Goal: Task Accomplishment & Management: Manage account settings

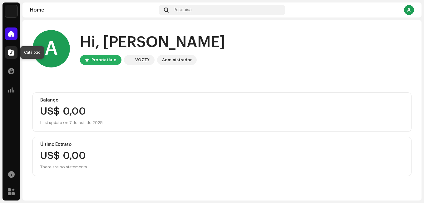
click at [11, 52] on span at bounding box center [11, 52] width 6 height 5
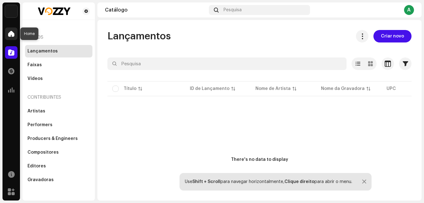
click at [13, 34] on span at bounding box center [11, 33] width 6 height 5
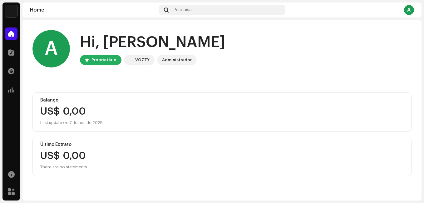
drag, startPoint x: 318, startPoint y: 0, endPoint x: 251, endPoint y: 70, distance: 96.4
click at [255, 73] on home-user "A Hi, [PERSON_NAME] Proprietário VOZZY Administrador" at bounding box center [221, 53] width 379 height 47
click at [139, 62] on div "VOZZY" at bounding box center [142, 59] width 14 height 7
click at [162, 59] on div "Administrador" at bounding box center [177, 59] width 30 height 7
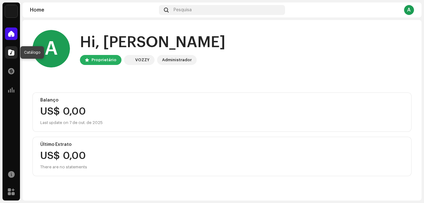
click at [9, 49] on div at bounding box center [11, 52] width 12 height 12
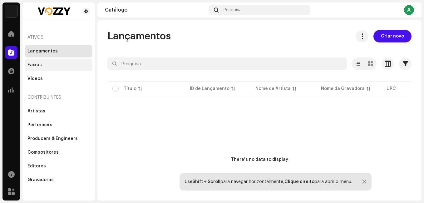
click at [46, 68] on div "Faixas" at bounding box center [58, 65] width 67 height 12
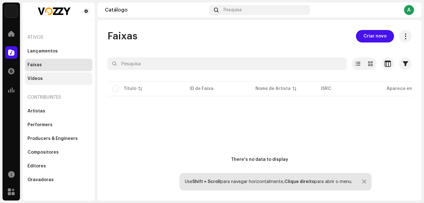
click at [54, 80] on div "Vídeos" at bounding box center [58, 78] width 62 height 5
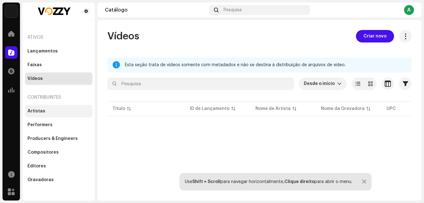
click at [41, 114] on div "Artistas" at bounding box center [58, 111] width 67 height 12
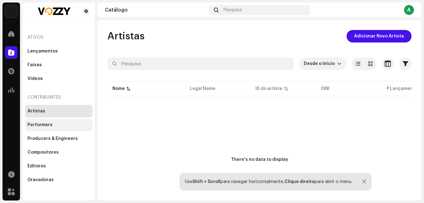
click at [49, 126] on div "Performers" at bounding box center [39, 124] width 25 height 5
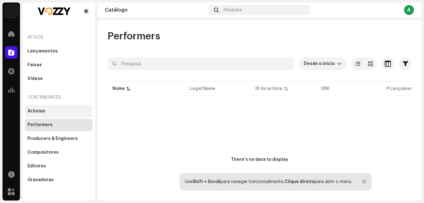
click at [47, 113] on div "Artistas" at bounding box center [58, 111] width 62 height 5
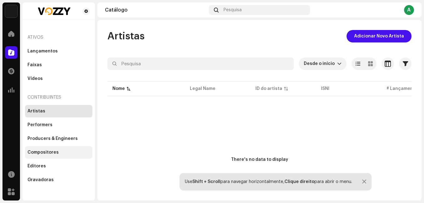
click at [55, 150] on div "Compositores" at bounding box center [42, 152] width 31 height 5
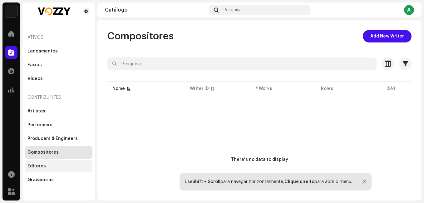
click at [52, 164] on div "Editores" at bounding box center [58, 165] width 62 height 5
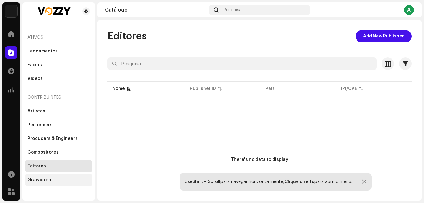
click at [52, 178] on div "Gravadoras" at bounding box center [58, 179] width 62 height 5
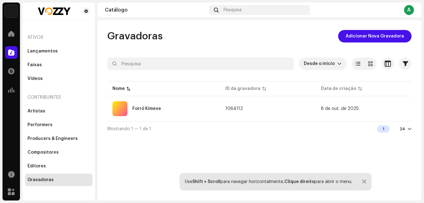
click at [409, 129] on div at bounding box center [410, 128] width 4 height 5
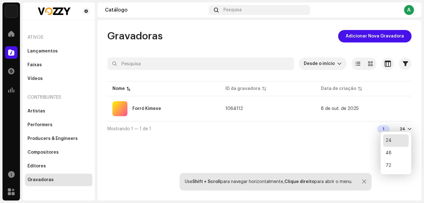
click at [356, 144] on div "Gravadoras Adicionar Nova Gravadora Desde o início Selecionado 0 Selecionar tod…" at bounding box center [259, 110] width 324 height 180
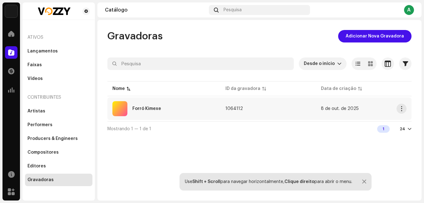
click at [149, 110] on div "Forró Kimexe" at bounding box center [146, 108] width 29 height 4
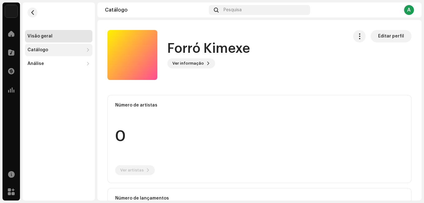
click at [52, 49] on div "Catálogo" at bounding box center [55, 49] width 56 height 5
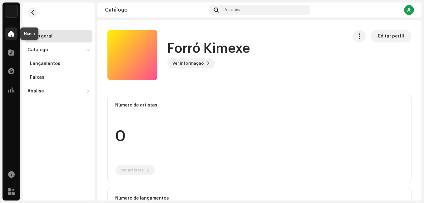
click at [11, 32] on span at bounding box center [11, 33] width 6 height 5
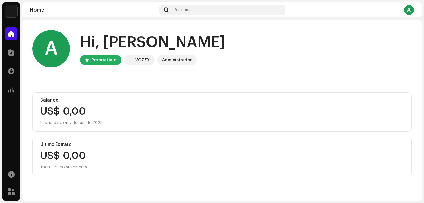
click at [256, 50] on div "A Hi, [PERSON_NAME] Proprietário VOZZY Administrador" at bounding box center [221, 48] width 379 height 37
click at [349, 134] on div "Balanço US$ 0,00 Last update on [DATE] Último Extrato US$ 0,00 There are no sta…" at bounding box center [221, 134] width 379 height 84
click at [410, 11] on div "A" at bounding box center [409, 10] width 10 height 10
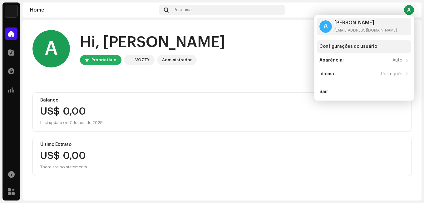
click at [345, 48] on div "Configurações do usuário" at bounding box center [348, 46] width 58 height 5
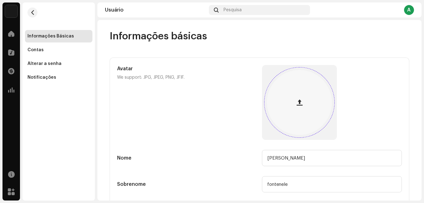
click at [300, 101] on span "button" at bounding box center [299, 102] width 6 height 5
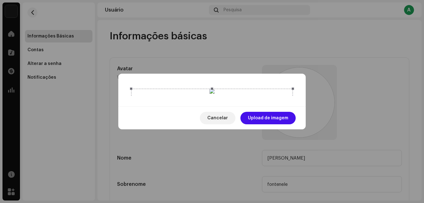
click at [260, 124] on span "Upload de imagem" at bounding box center [268, 118] width 40 height 12
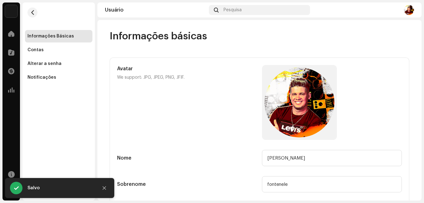
click at [190, 113] on re-m-form-label "Avatar We support: JPG, JPEG, PNG, JFIF." at bounding box center [187, 102] width 140 height 75
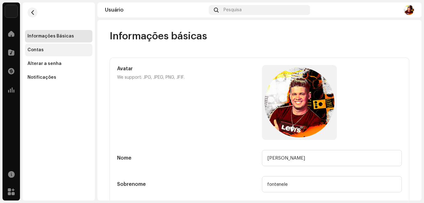
click at [37, 51] on div "Contas" at bounding box center [35, 49] width 16 height 5
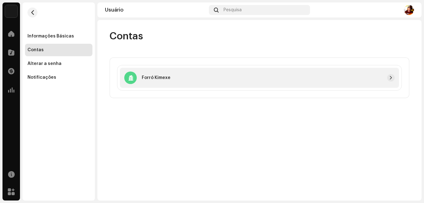
click at [209, 82] on div "Forró Kimexe" at bounding box center [259, 78] width 279 height 20
click at [49, 65] on div "Alterar a senha" at bounding box center [44, 63] width 34 height 5
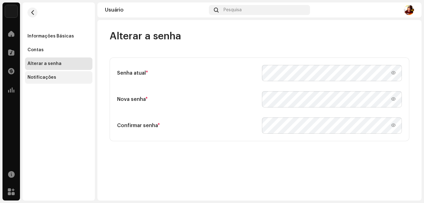
click at [45, 77] on div "Notificações" at bounding box center [41, 77] width 29 height 5
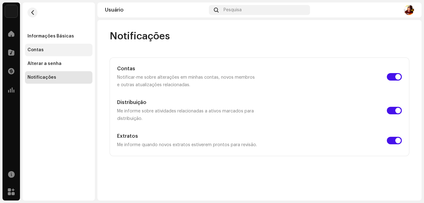
click at [38, 50] on div "Contas" at bounding box center [35, 49] width 16 height 5
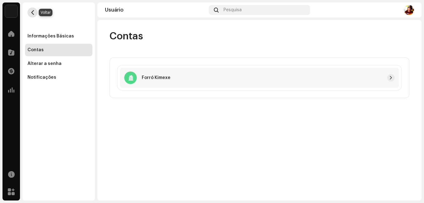
click at [31, 13] on span "button" at bounding box center [32, 12] width 5 height 5
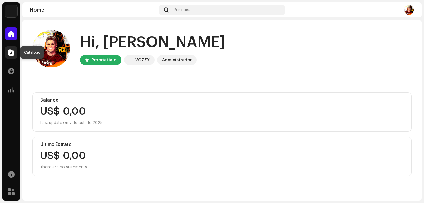
click at [12, 54] on span at bounding box center [11, 52] width 6 height 5
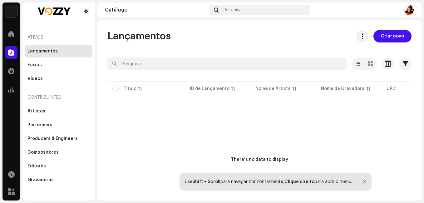
click at [115, 89] on p-table "Título ID de Lançamento Nome de Artista Nome da Gravadora UPC Data de criação F…" at bounding box center [259, 88] width 304 height 17
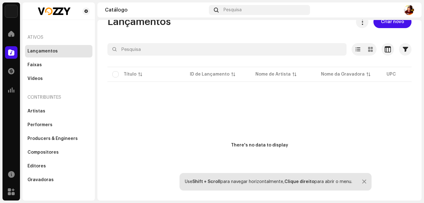
scroll to position [22, 0]
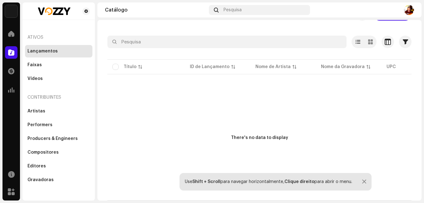
click at [390, 68] on p-table "Título ID de Lançamento Nome de Artista Nome da Gravadora UPC Data de criação F…" at bounding box center [259, 66] width 304 height 17
click at [365, 179] on div at bounding box center [364, 181] width 4 height 5
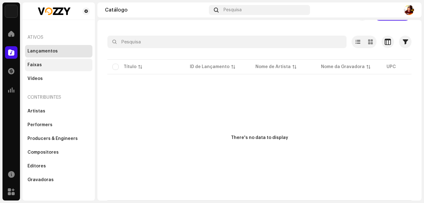
click at [45, 67] on div "Faixas" at bounding box center [58, 64] width 62 height 5
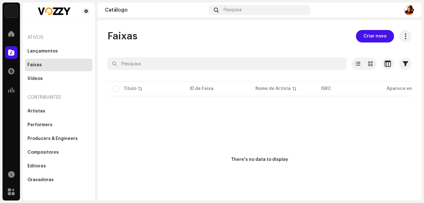
click at [115, 89] on p-table "Título ID de Faixa Nome de Artista ISRC Aparece em Áudio ausente ACR Cloud" at bounding box center [259, 88] width 304 height 17
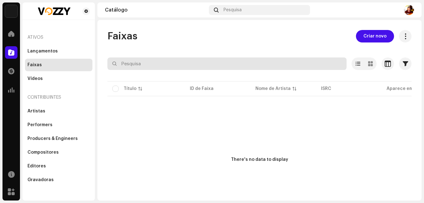
click at [130, 64] on input "text" at bounding box center [226, 63] width 239 height 12
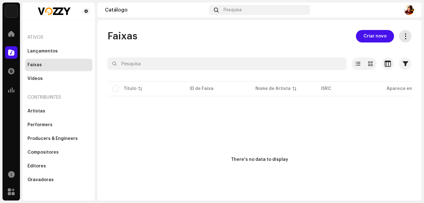
click at [402, 37] on span at bounding box center [405, 36] width 6 height 5
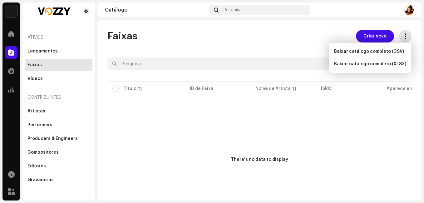
click at [402, 37] on span at bounding box center [405, 36] width 6 height 5
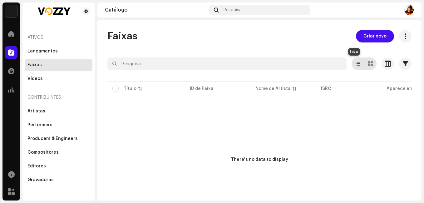
click at [356, 63] on span at bounding box center [357, 63] width 5 height 5
click at [368, 61] on span at bounding box center [370, 63] width 5 height 5
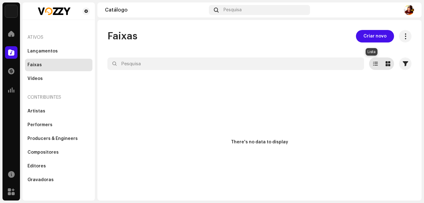
click at [373, 64] on span at bounding box center [375, 63] width 5 height 5
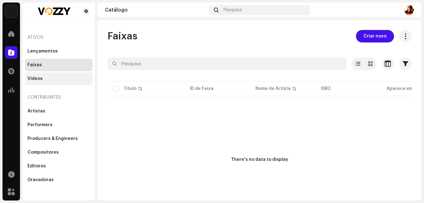
click at [48, 76] on div "Vídeos" at bounding box center [58, 78] width 62 height 5
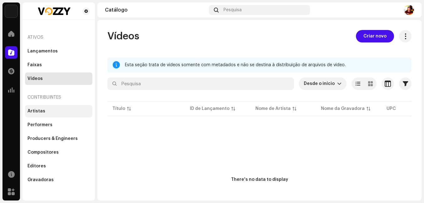
click at [47, 115] on div "Artistas" at bounding box center [58, 111] width 67 height 12
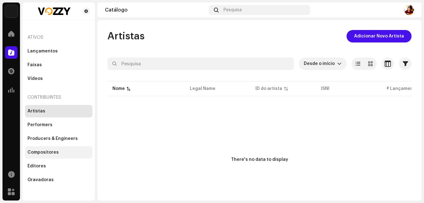
click at [52, 153] on div "Compositores" at bounding box center [42, 152] width 31 height 5
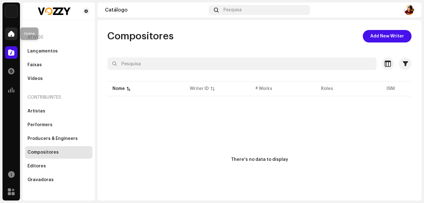
click at [12, 37] on div at bounding box center [11, 33] width 12 height 12
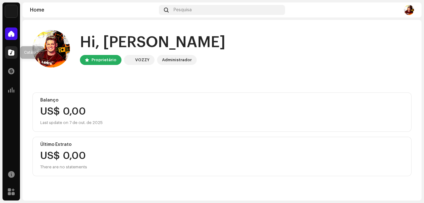
click at [13, 52] on span at bounding box center [11, 52] width 6 height 5
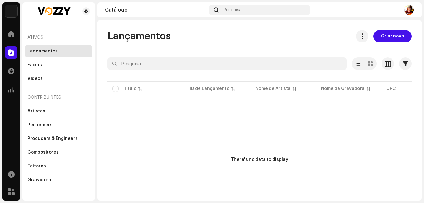
click at [122, 12] on div "Catálogo" at bounding box center [155, 9] width 101 height 5
click at [87, 12] on span at bounding box center [86, 11] width 4 height 5
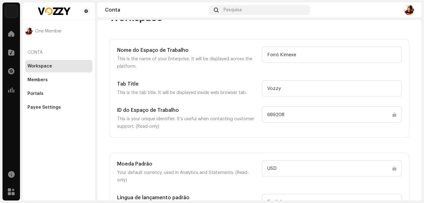
scroll to position [28, 0]
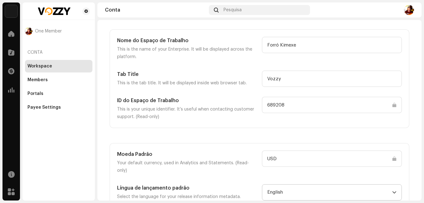
click at [392, 191] on icon "dropdown trigger" at bounding box center [394, 192] width 4 height 2
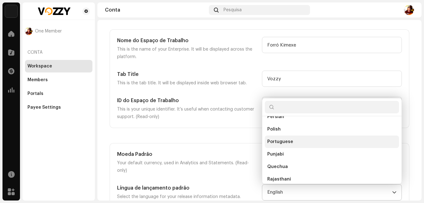
scroll to position [1707, 0]
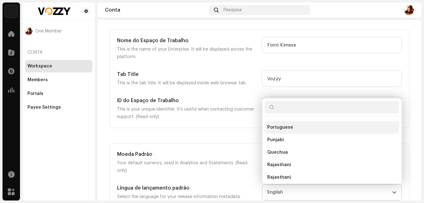
click at [292, 121] on li "Portuguese" at bounding box center [332, 127] width 134 height 12
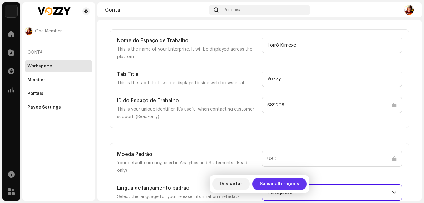
click at [284, 183] on span "Salvar alterações" at bounding box center [279, 184] width 39 height 12
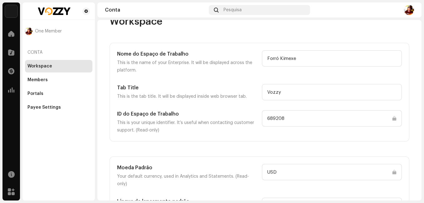
scroll to position [28, 0]
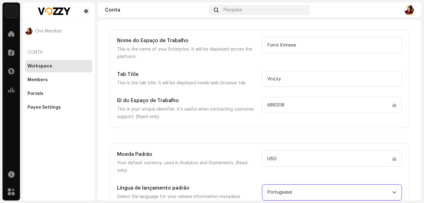
click at [389, 185] on span "Portuguese" at bounding box center [329, 192] width 125 height 16
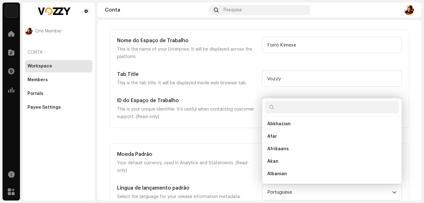
scroll to position [0, 0]
drag, startPoint x: 64, startPoint y: 132, endPoint x: 47, endPoint y: 125, distance: 18.0
click at [64, 131] on div "One Member Conta Workspace Members Portals Payee Settings" at bounding box center [58, 101] width 72 height 198
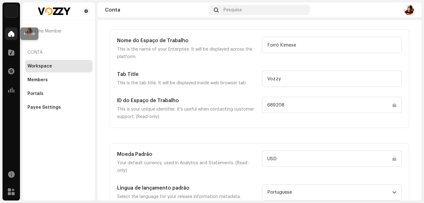
click at [13, 36] on span at bounding box center [11, 33] width 6 height 5
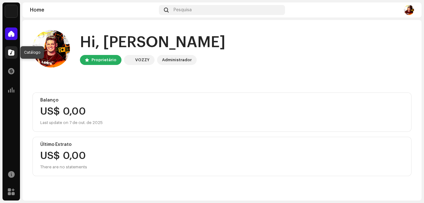
click at [12, 51] on span at bounding box center [11, 52] width 6 height 5
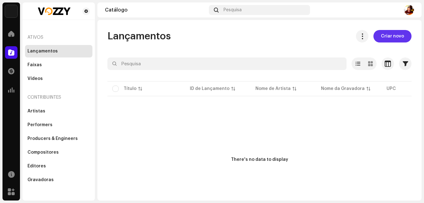
click at [385, 34] on span "Criar novo" at bounding box center [392, 36] width 23 height 12
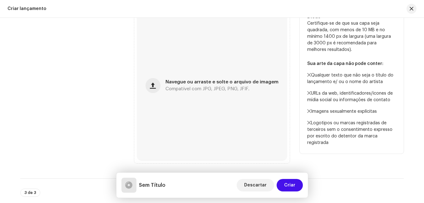
scroll to position [178, 0]
